Goal: Transaction & Acquisition: Register for event/course

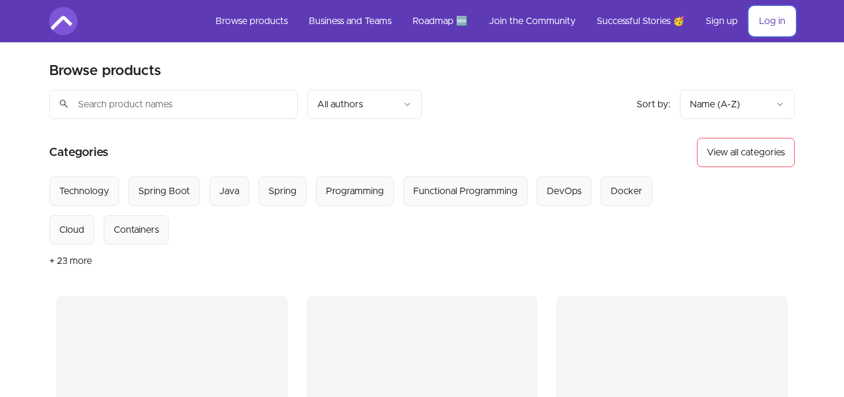
click at [758, 18] on link "Log in" at bounding box center [772, 21] width 45 height 28
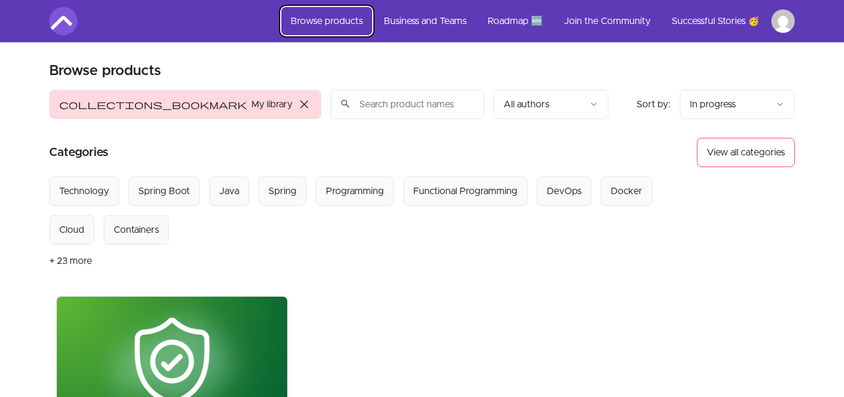
click at [352, 21] on link "Browse products" at bounding box center [326, 21] width 91 height 28
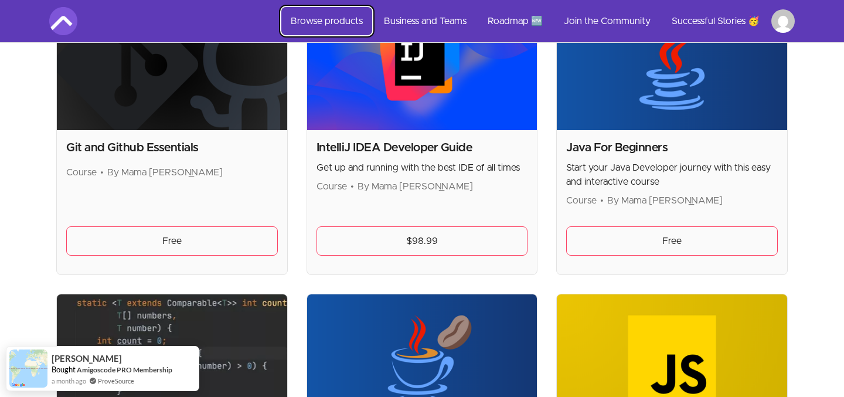
scroll to position [1204, 0]
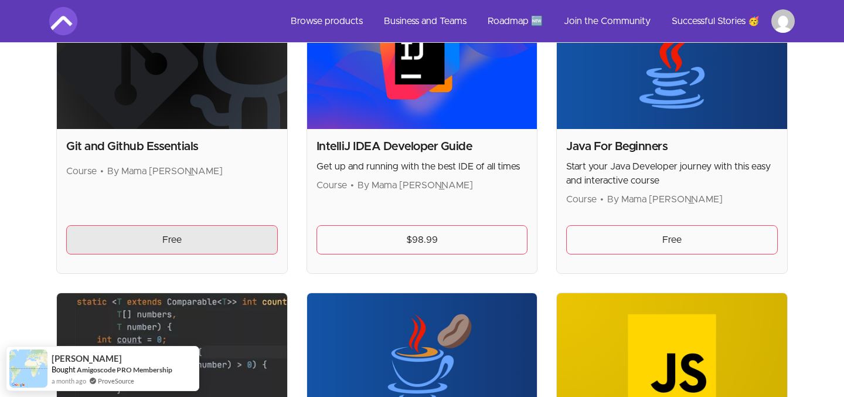
click at [196, 234] on link "Free" at bounding box center [172, 239] width 212 height 29
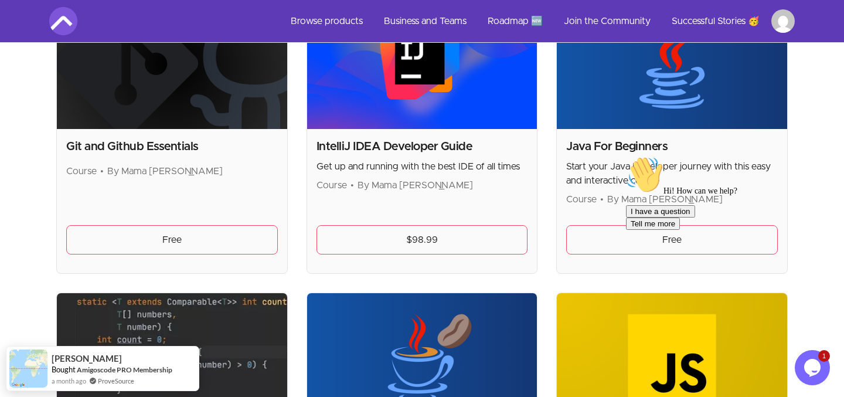
scroll to position [0, 0]
click at [822, 372] on div "Opens Chat This icon Opens the chat window." at bounding box center [812, 367] width 35 height 19
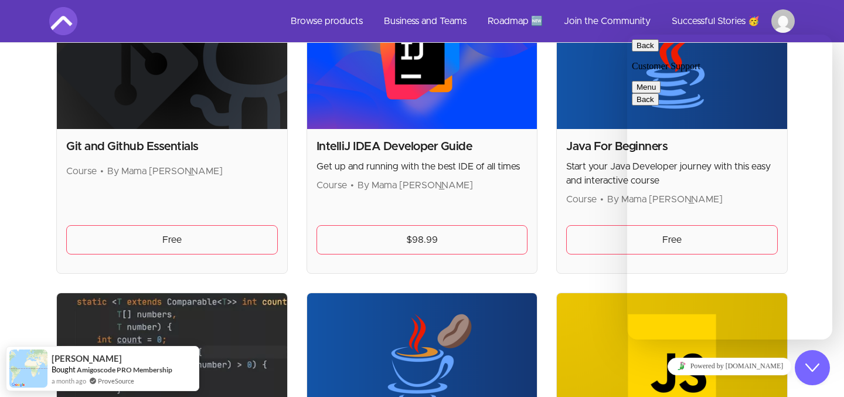
click at [813, 366] on icon "Close Chat This icon closes the chat window." at bounding box center [812, 367] width 14 height 14
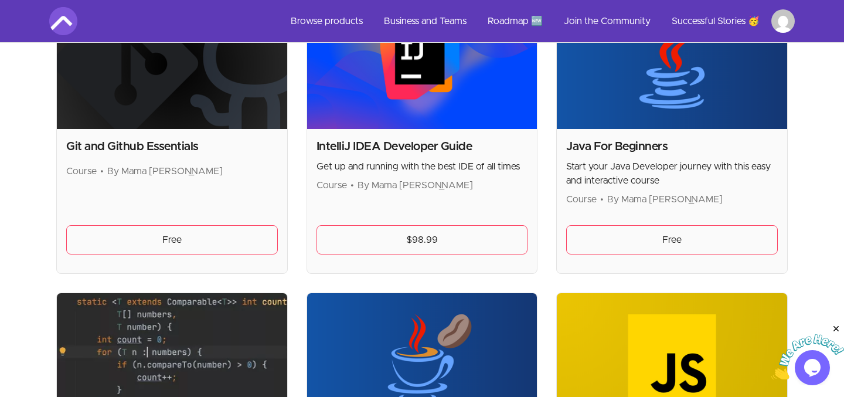
click at [835, 328] on icon "Close" at bounding box center [836, 329] width 11 height 11
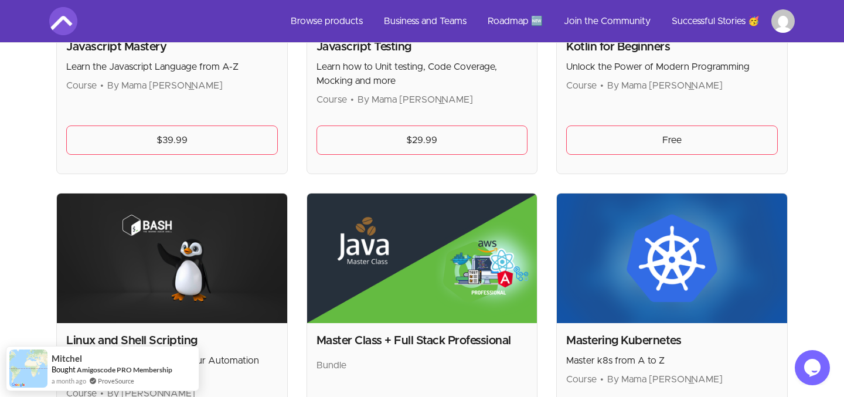
scroll to position [1884, 0]
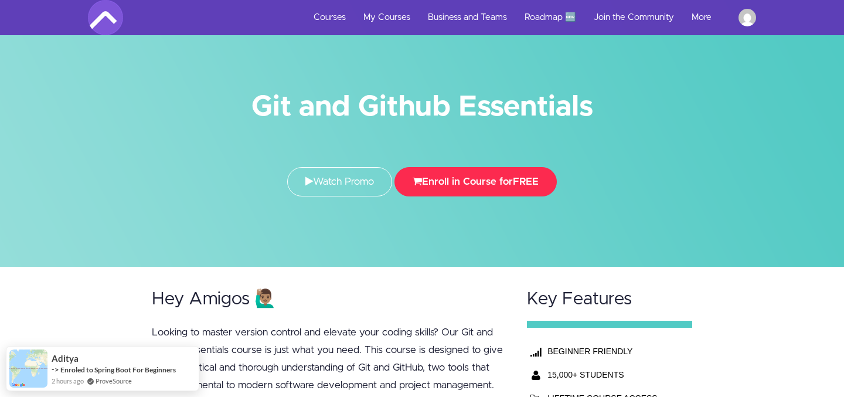
click at [440, 172] on button "Enroll in Course for FREE" at bounding box center [475, 181] width 162 height 29
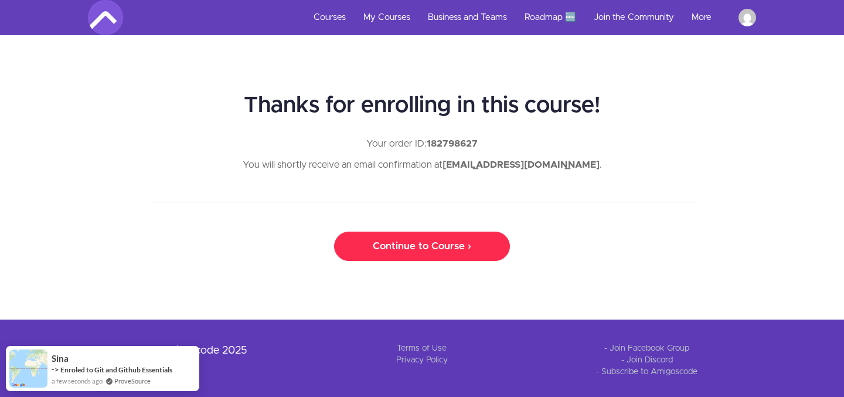
click at [440, 253] on link "Continue to Course ›" at bounding box center [422, 245] width 176 height 29
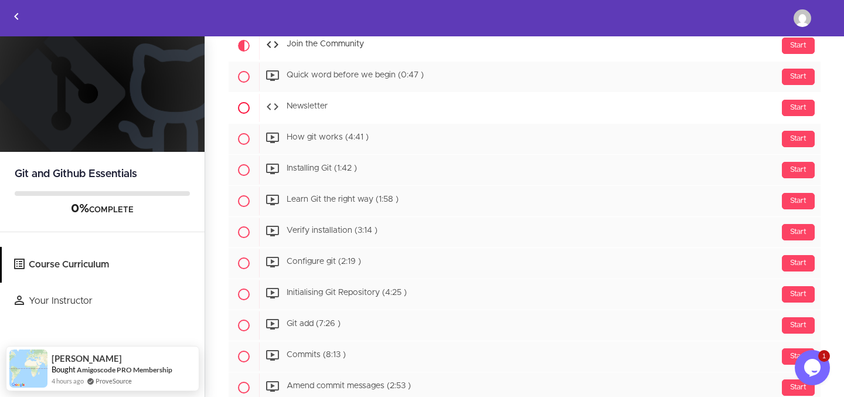
scroll to position [138, 0]
